Goal: Find specific page/section: Find specific page/section

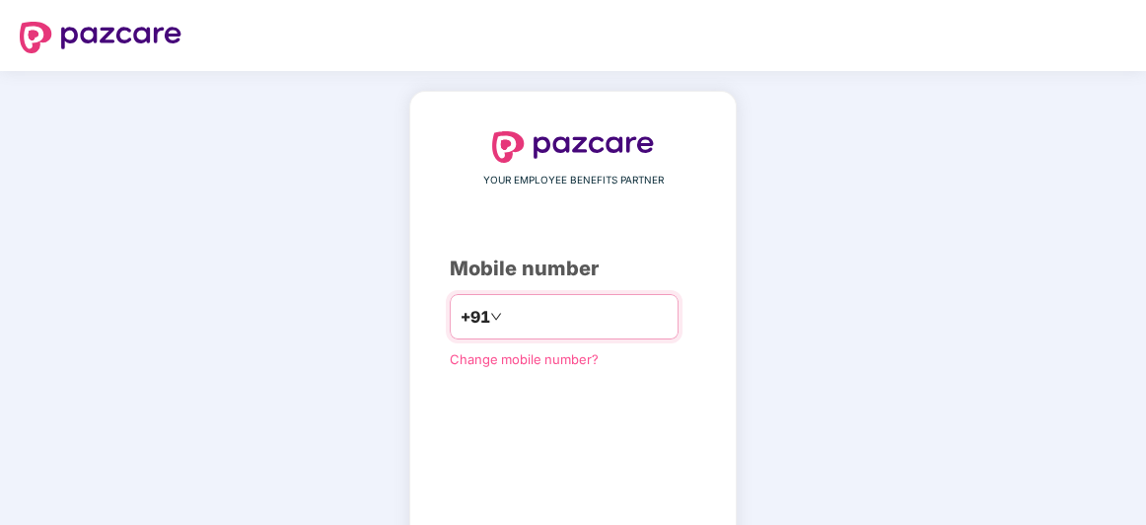
click at [512, 306] on input "number" at bounding box center [587, 317] width 162 height 32
type input "**********"
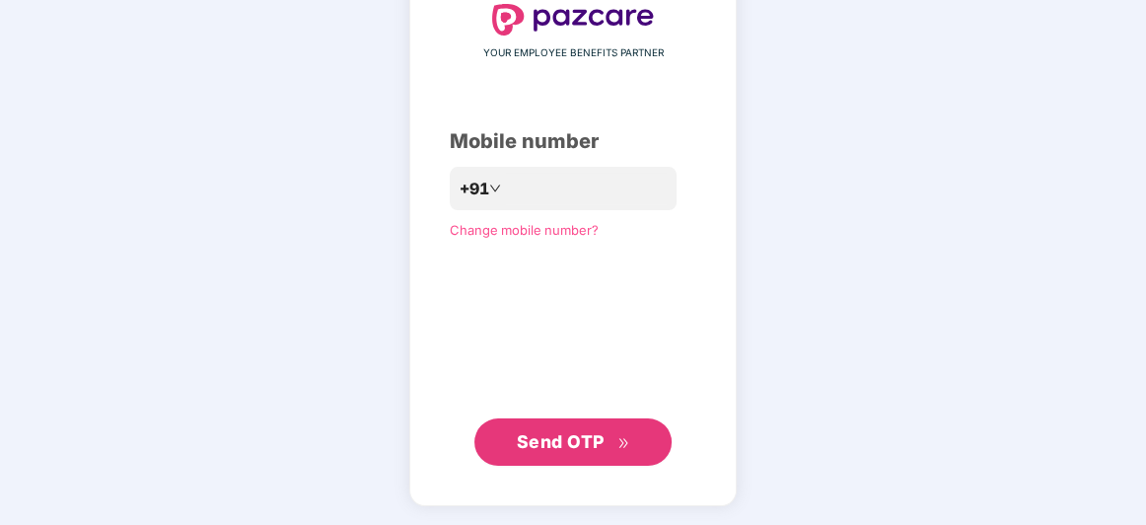
click at [597, 443] on span "Send OTP" at bounding box center [561, 441] width 88 height 21
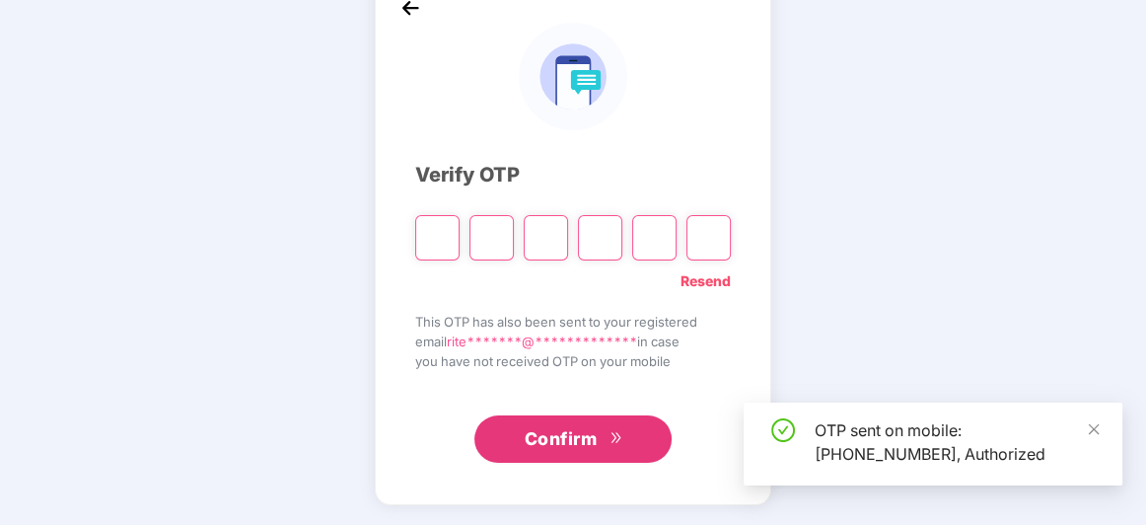
scroll to position [117, 0]
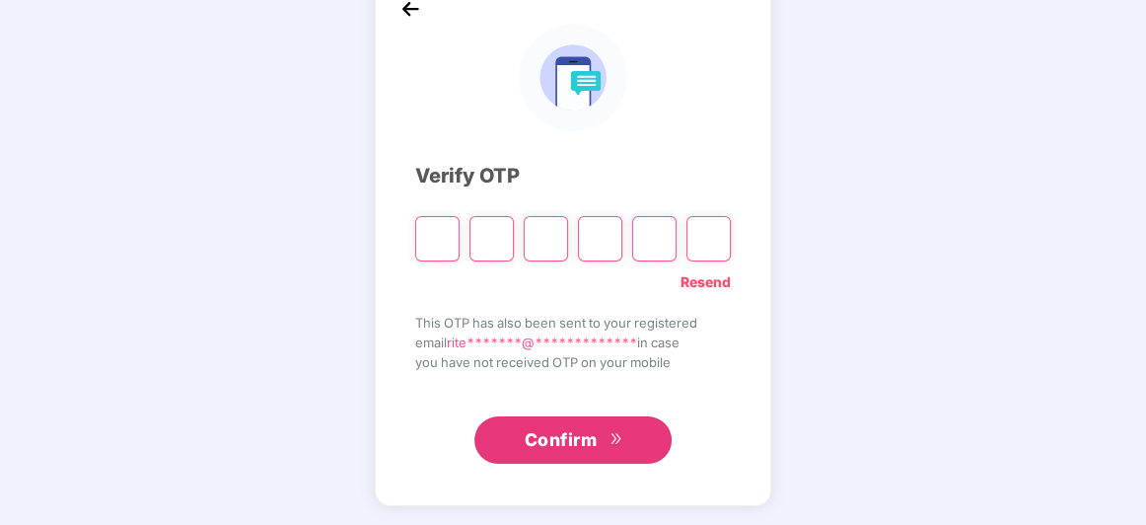
type input "*"
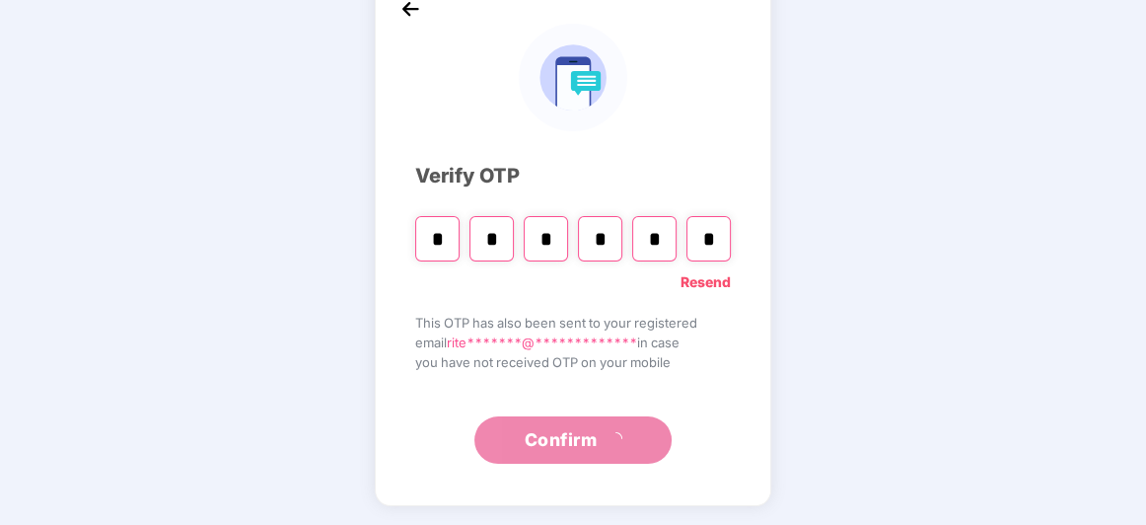
type input "*"
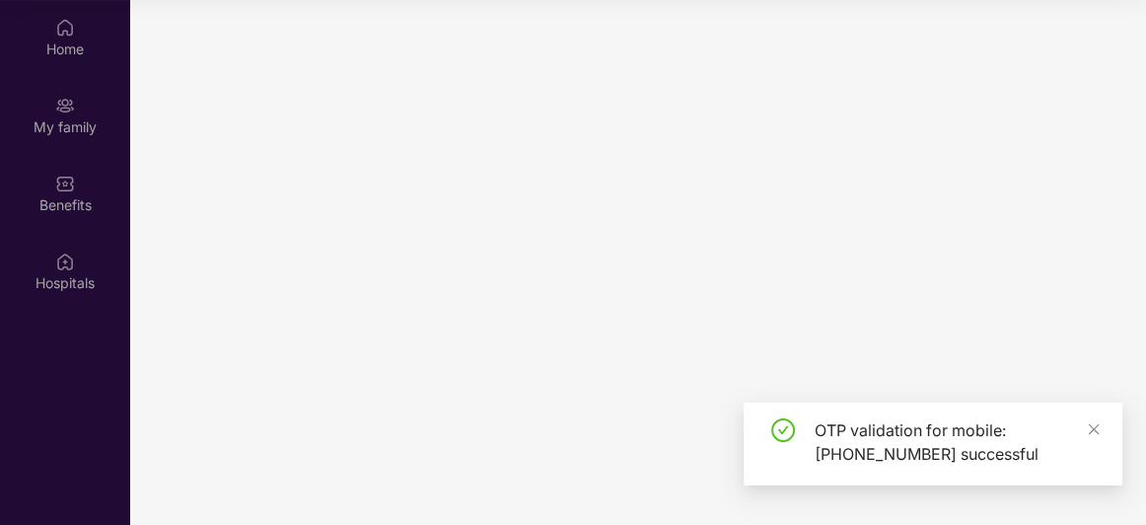
scroll to position [110, 0]
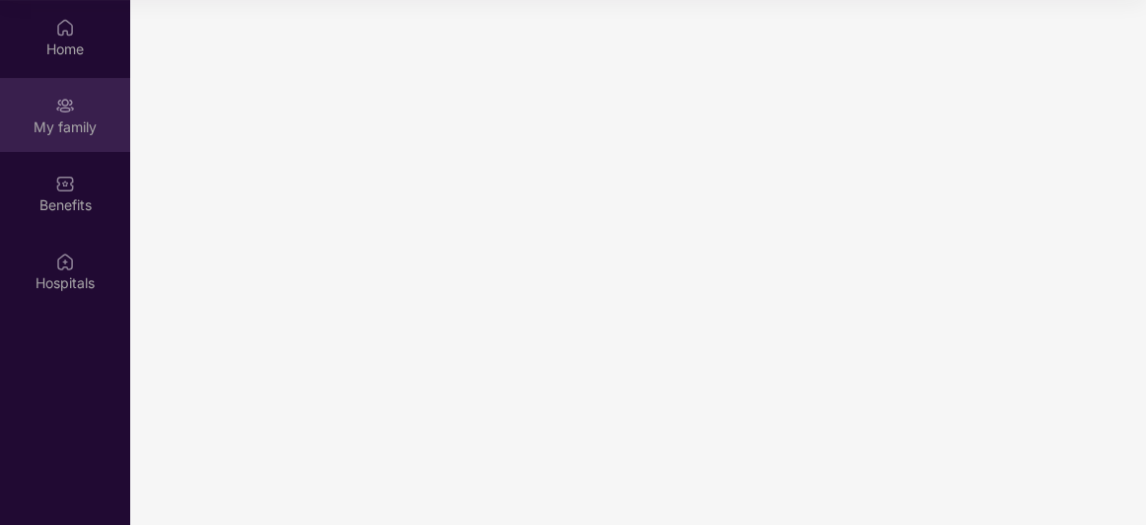
click at [58, 117] on div "My family" at bounding box center [65, 127] width 130 height 20
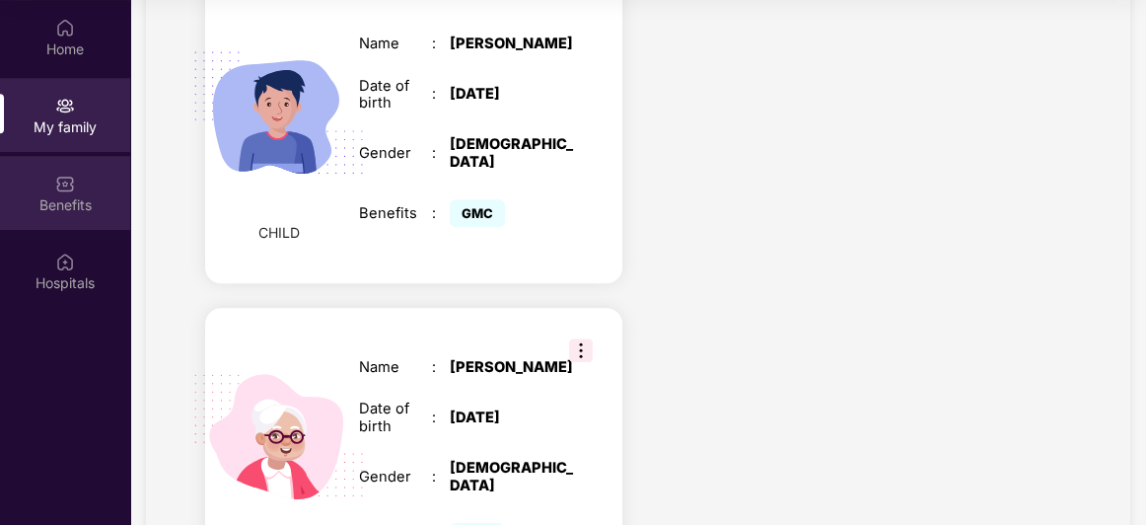
scroll to position [1613, 0]
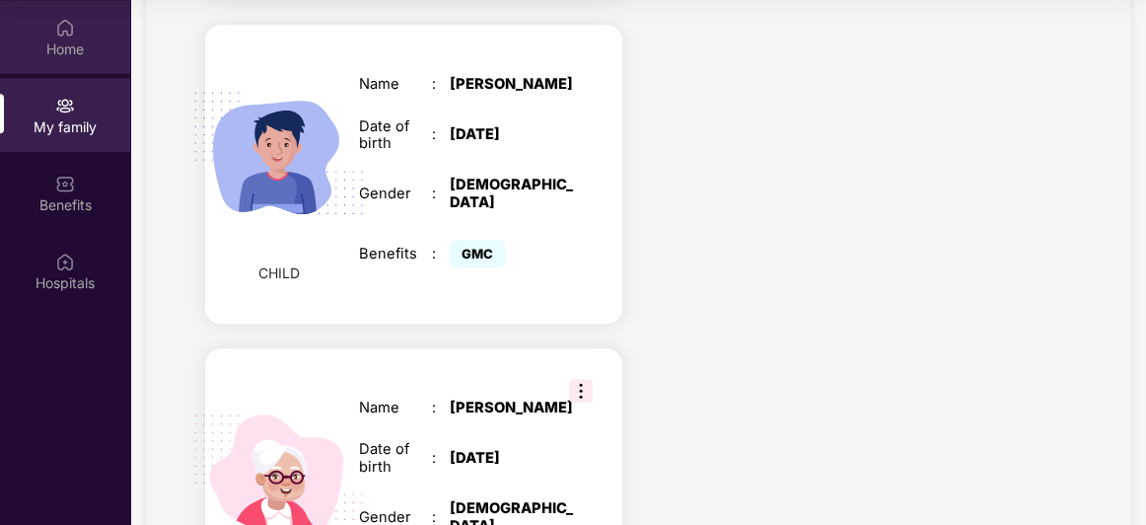
click at [80, 54] on div "Home" at bounding box center [65, 49] width 130 height 20
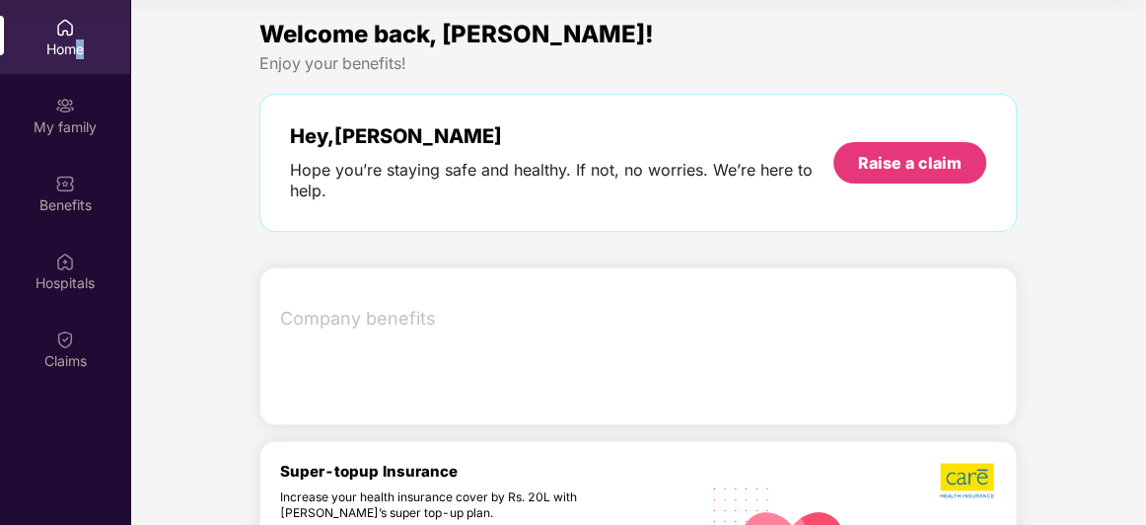
click at [80, 51] on div "Home" at bounding box center [65, 49] width 130 height 20
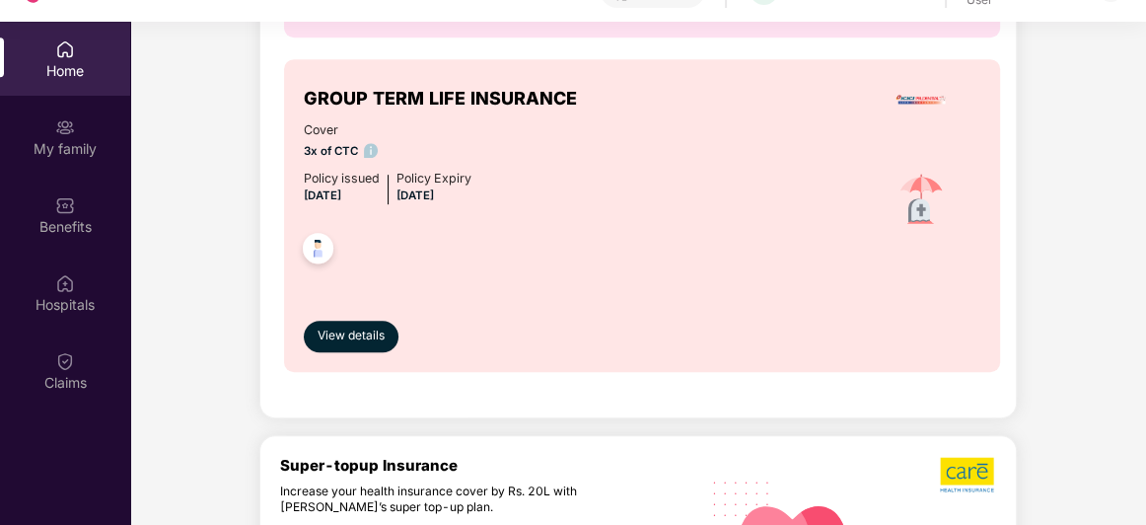
scroll to position [897, 0]
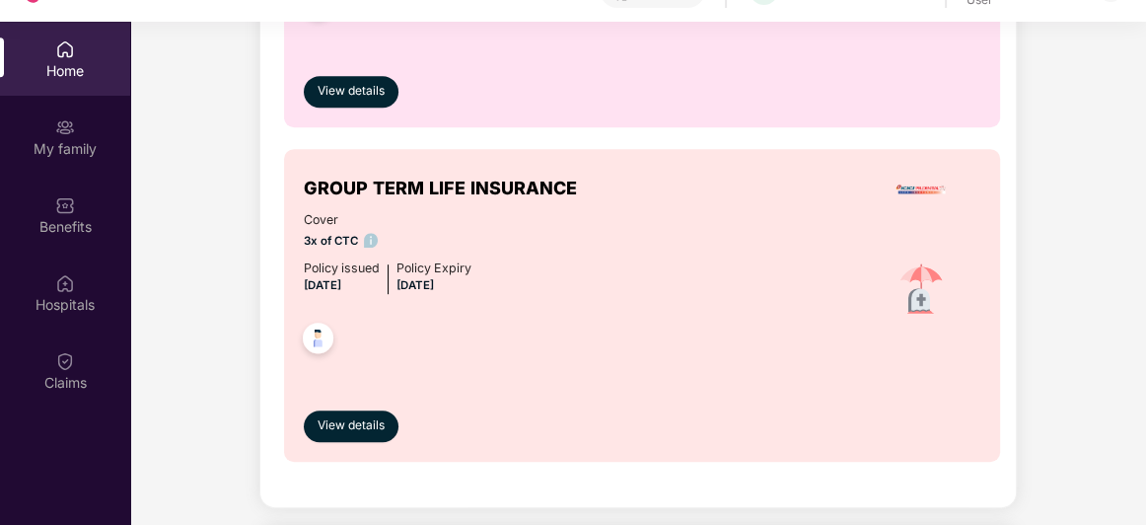
click at [434, 286] on span "[DATE]" at bounding box center [414, 285] width 37 height 14
click at [434, 287] on span "[DATE]" at bounding box center [414, 285] width 37 height 14
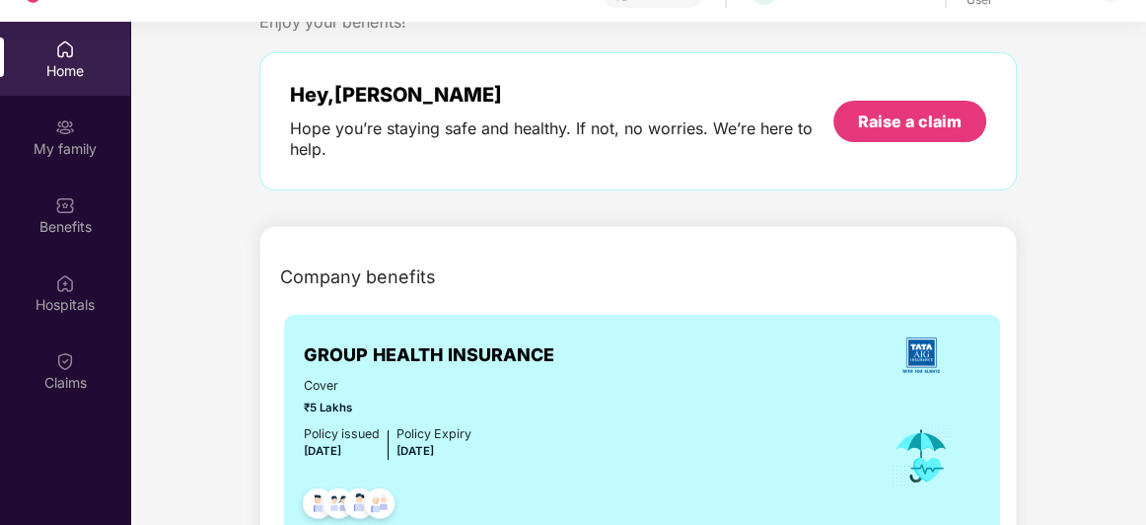
scroll to position [91, 0]
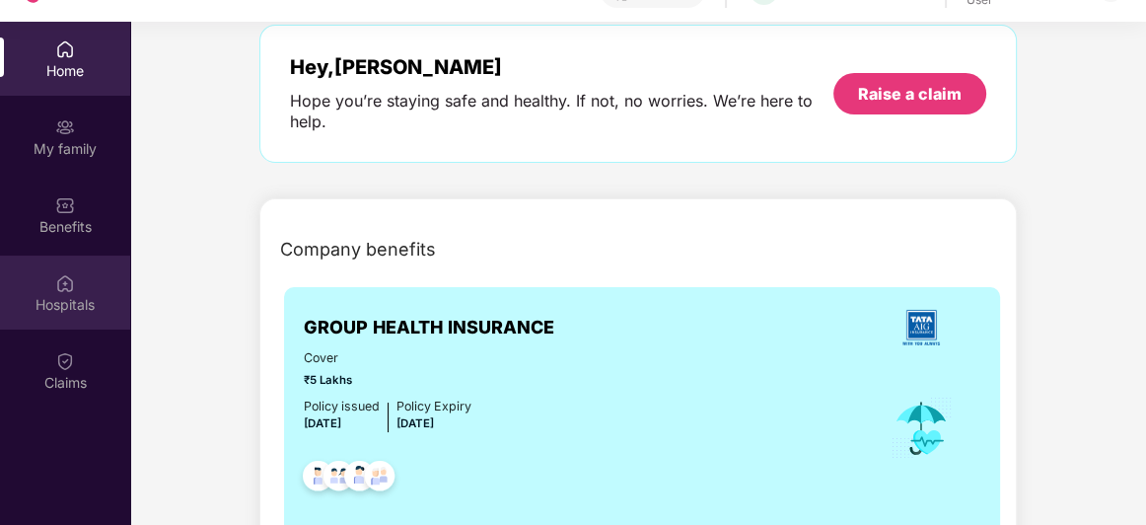
click at [75, 290] on div "Hospitals" at bounding box center [65, 292] width 130 height 74
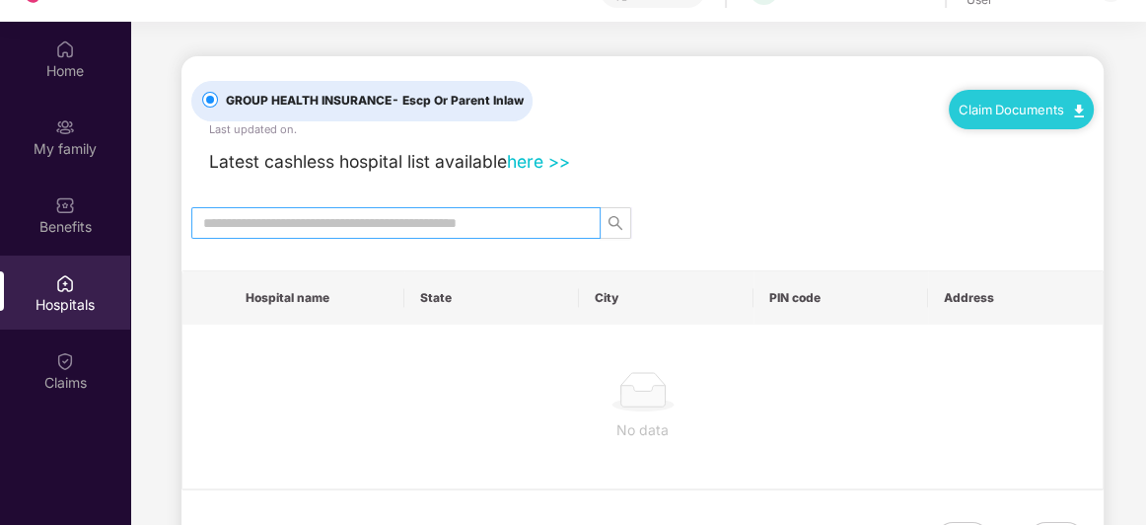
click at [313, 234] on span at bounding box center [395, 223] width 409 height 32
click at [334, 222] on input "text" at bounding box center [388, 223] width 370 height 22
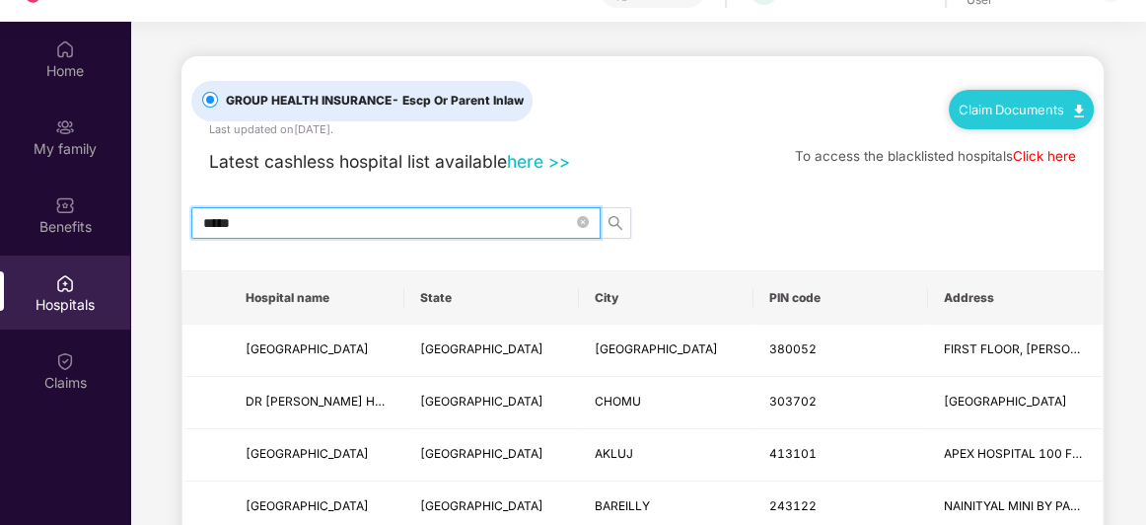
type input "******"
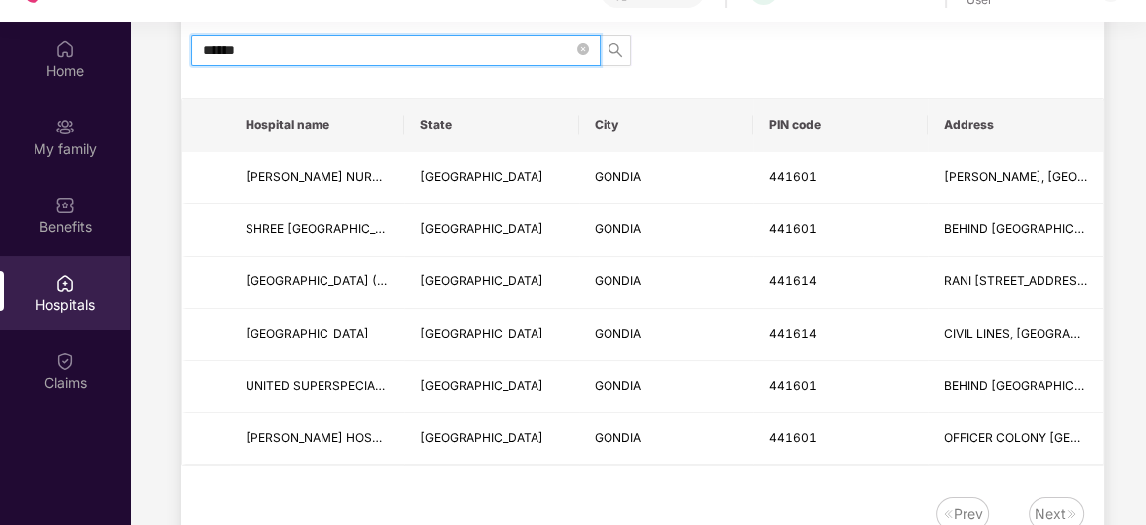
scroll to position [178, 0]
